Goal: Browse casually

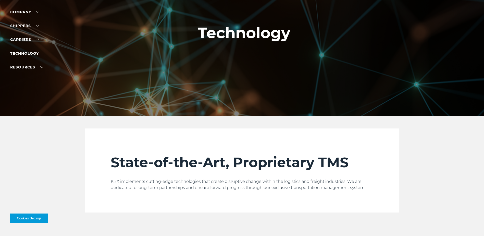
scroll to position [13, 0]
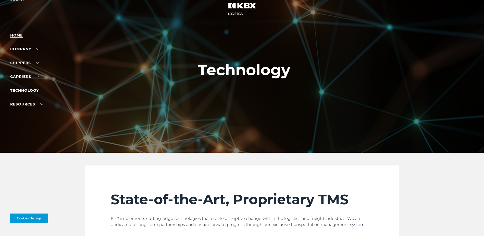
click at [22, 35] on link "Home" at bounding box center [16, 35] width 13 height 5
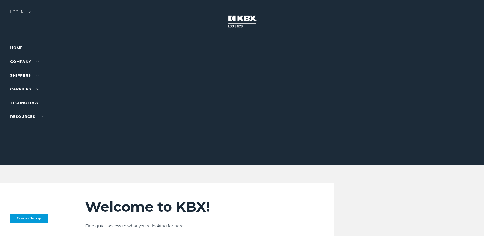
click at [15, 49] on link "Home" at bounding box center [16, 47] width 13 height 5
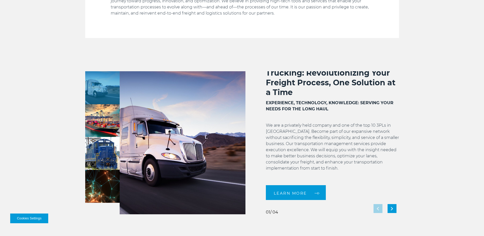
scroll to position [5, 0]
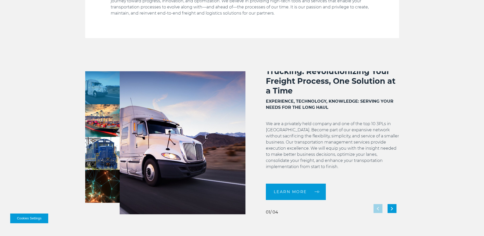
click at [455, 96] on div "LEARN MORE 01 01 01" at bounding box center [242, 142] width 484 height 143
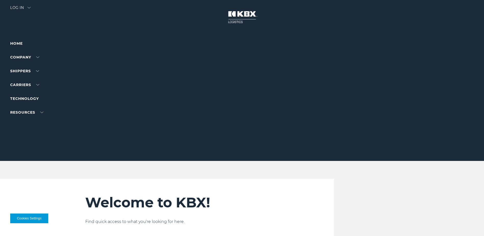
scroll to position [0, 0]
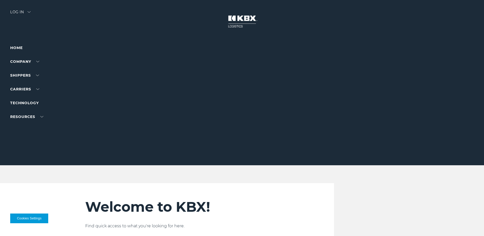
click at [29, 12] on img at bounding box center [29, 12] width 3 height 2
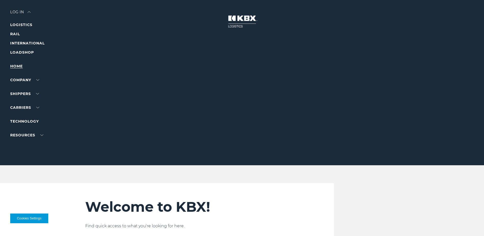
click at [17, 66] on link "Home" at bounding box center [16, 66] width 13 height 5
